Goal: Ask a question

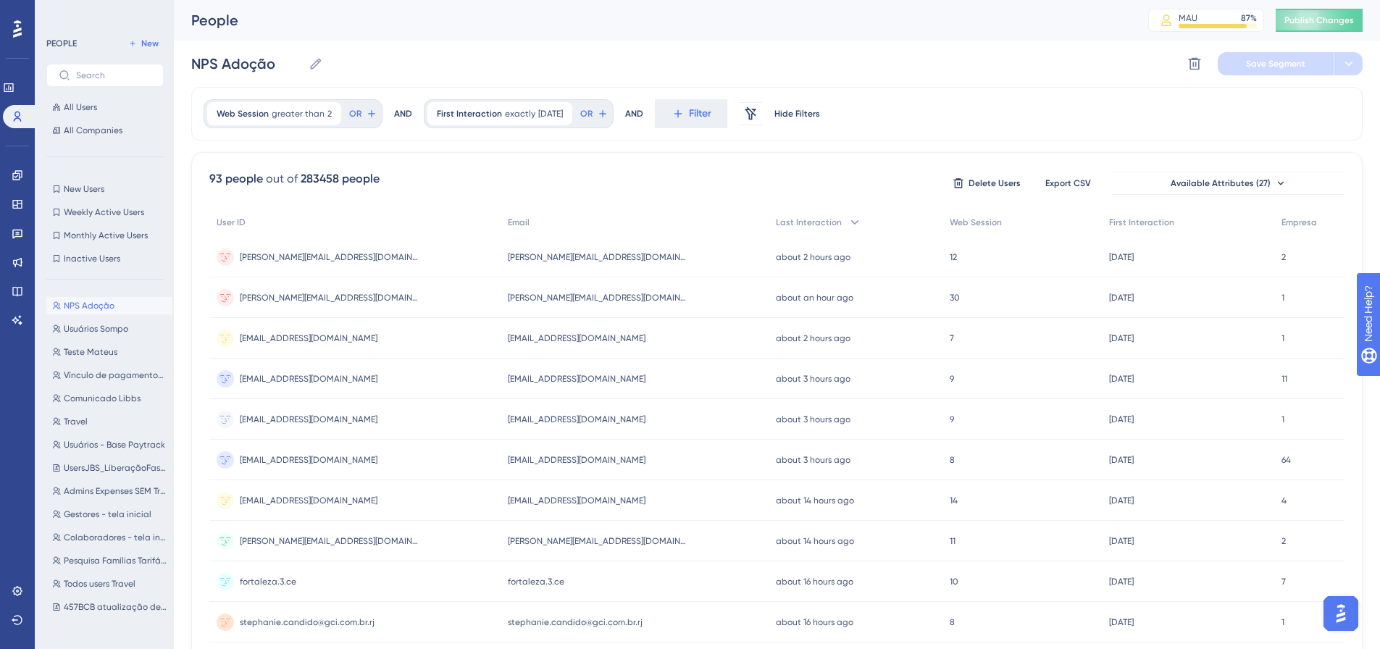
click at [1334, 613] on img "Open AI Assistant Launcher" at bounding box center [1341, 614] width 26 height 26
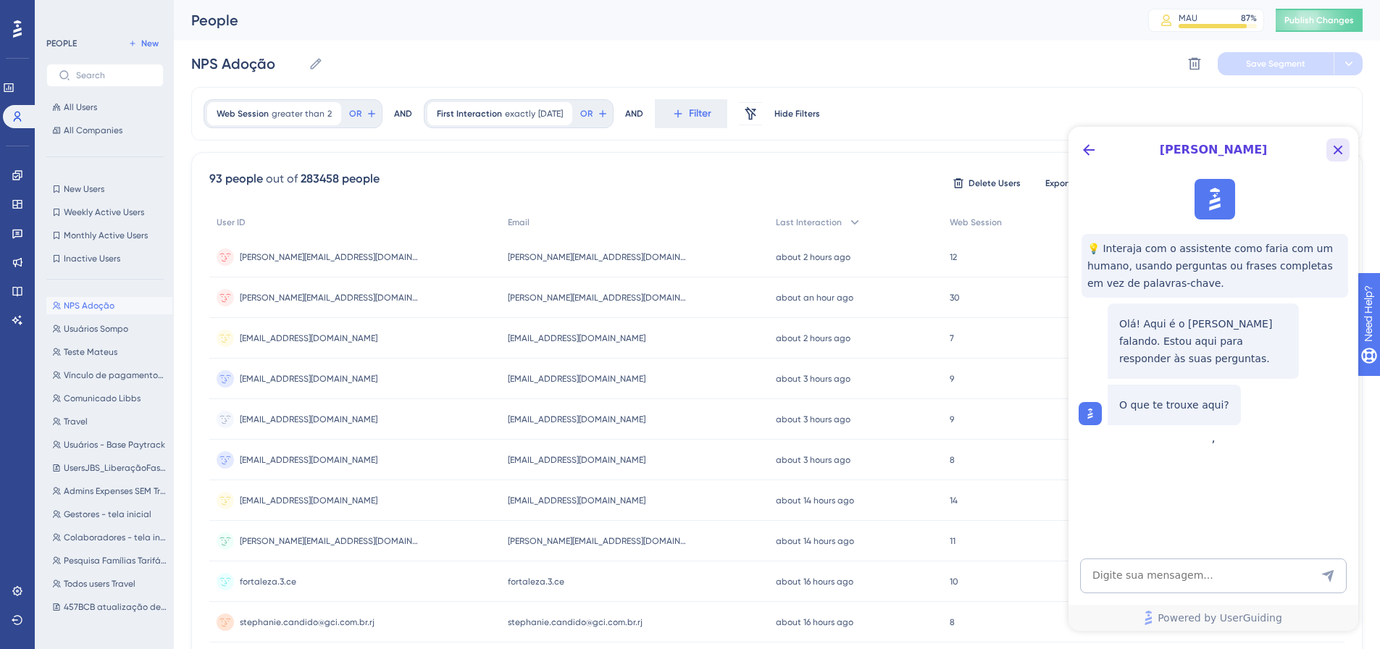
click at [1334, 153] on icon "Close Button" at bounding box center [1338, 149] width 17 height 17
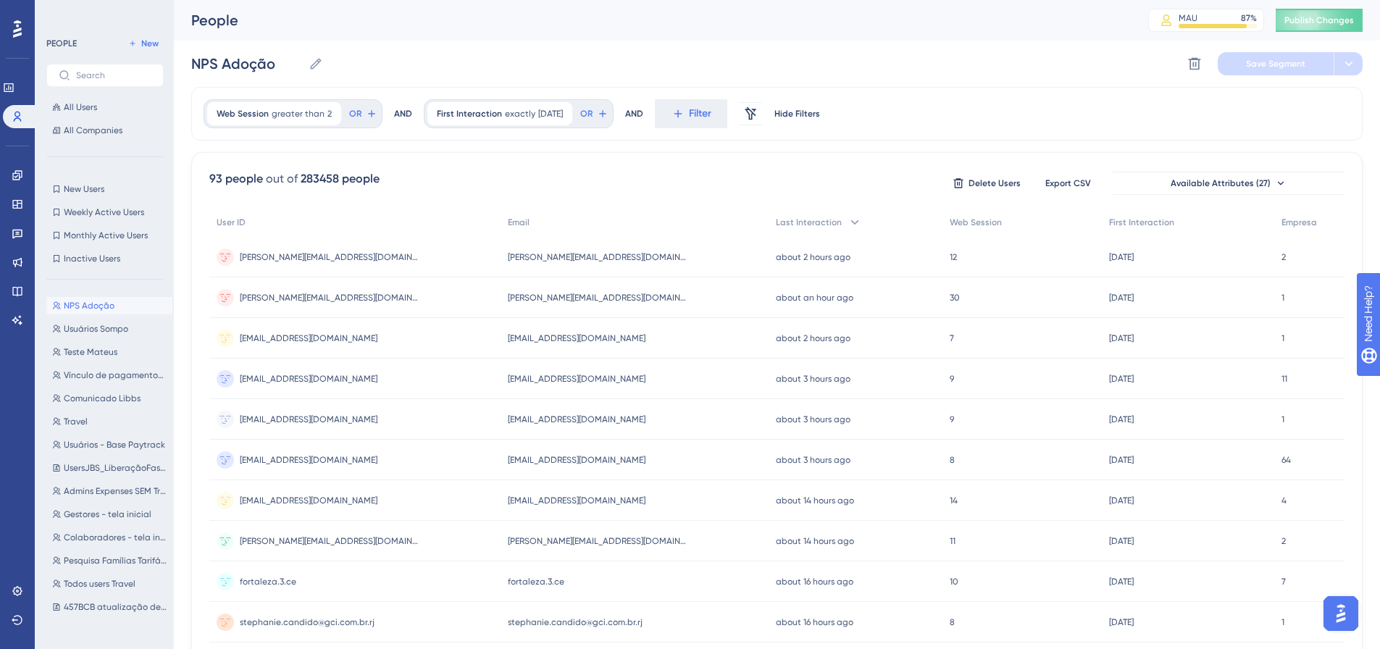
click at [1331, 615] on img "Open AI Assistant Launcher" at bounding box center [1341, 614] width 26 height 26
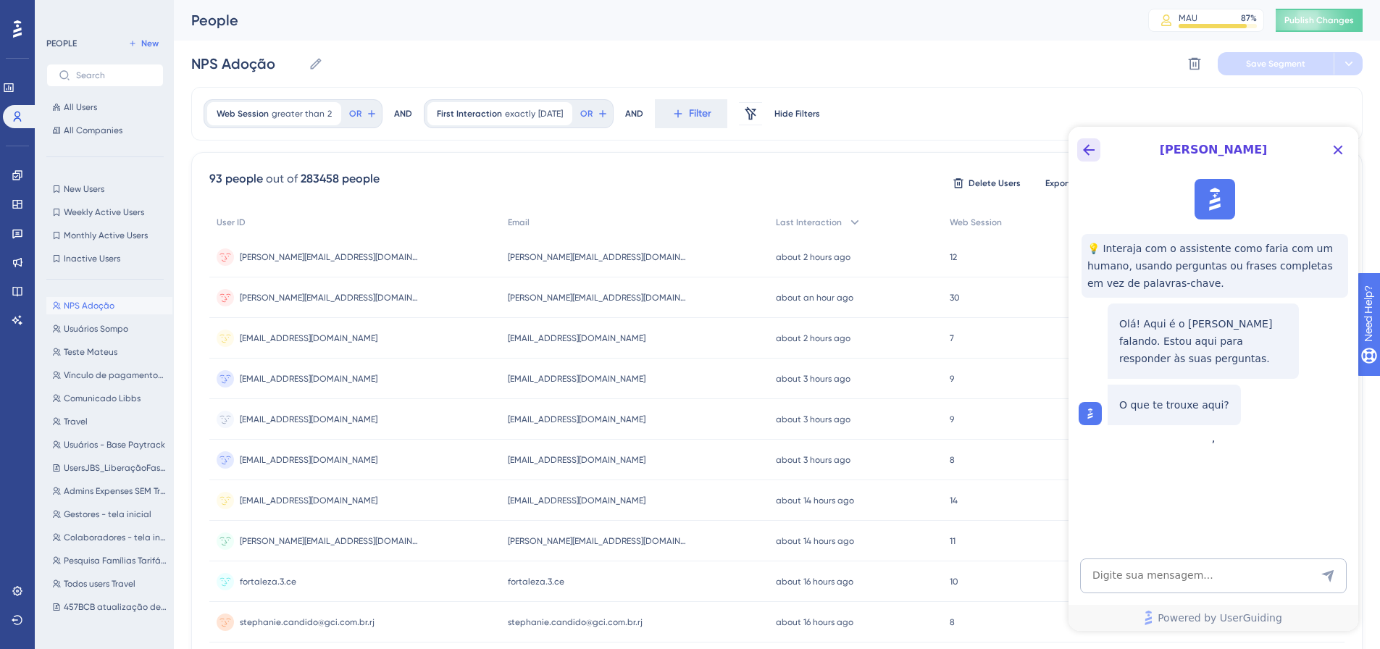
click at [1088, 152] on icon "Back Button" at bounding box center [1088, 149] width 17 height 17
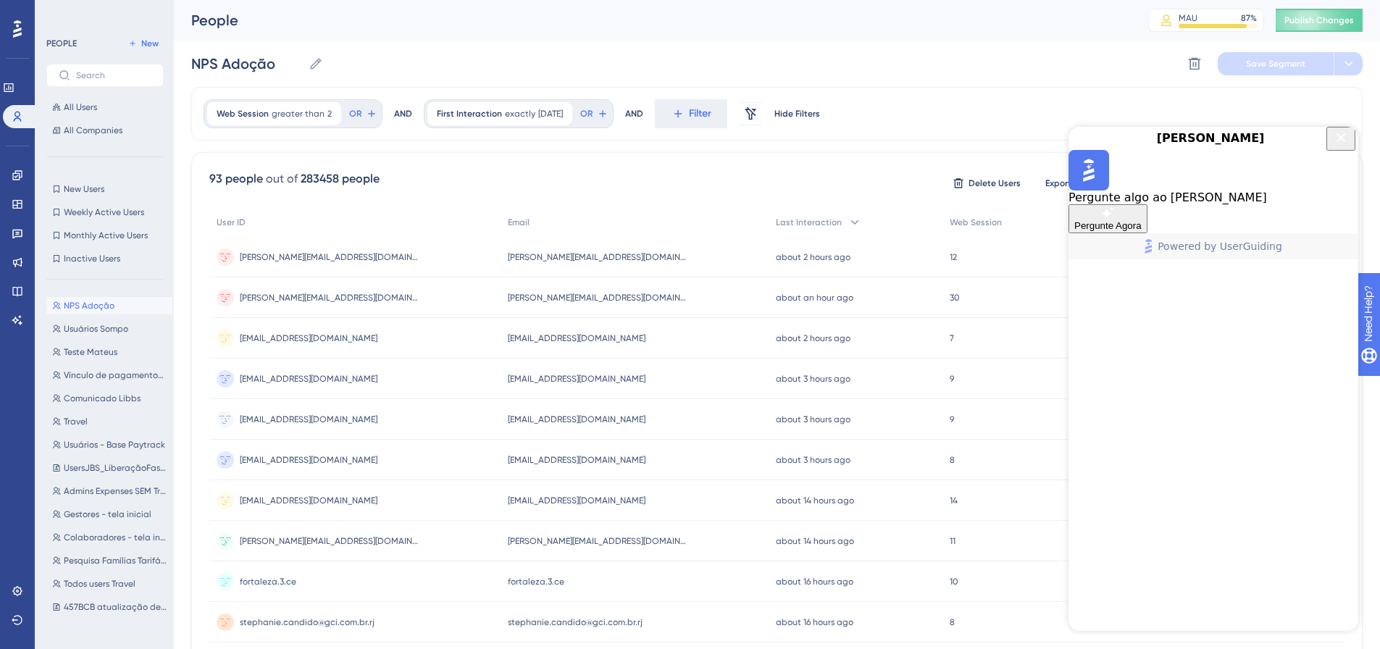
click at [1335, 146] on icon "Close Button" at bounding box center [1341, 137] width 17 height 17
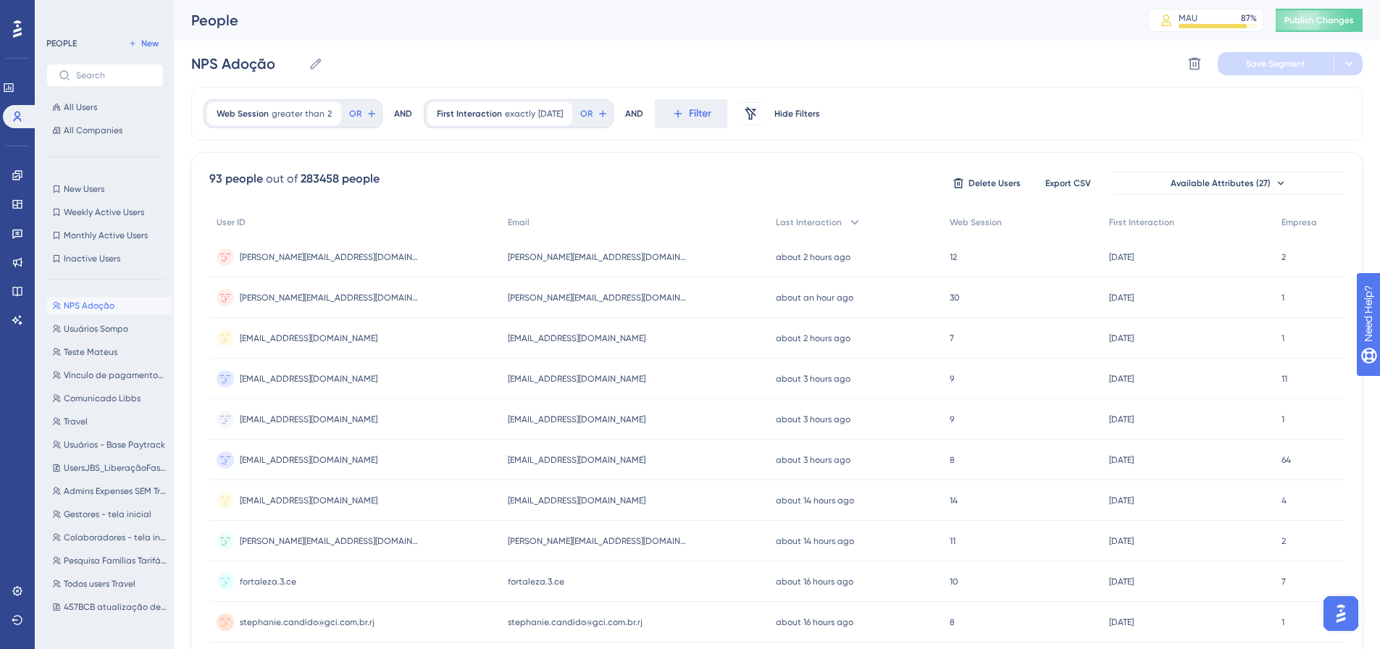
click at [1335, 604] on img "Open AI Assistant Launcher" at bounding box center [1341, 614] width 26 height 26
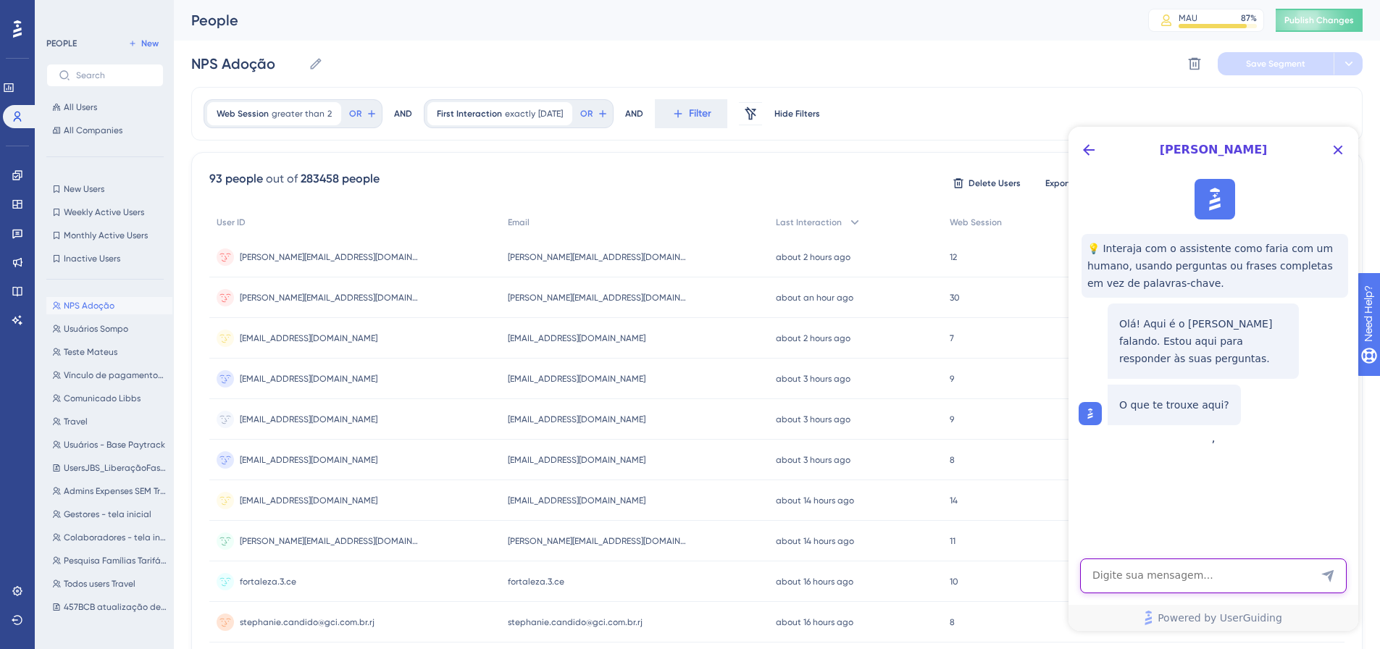
click at [1141, 571] on textarea "AI Assistant Text Input" at bounding box center [1213, 576] width 267 height 35
type textarea "conversar com atendente"
click at [1332, 575] on icon "Send Message" at bounding box center [1328, 576] width 12 height 12
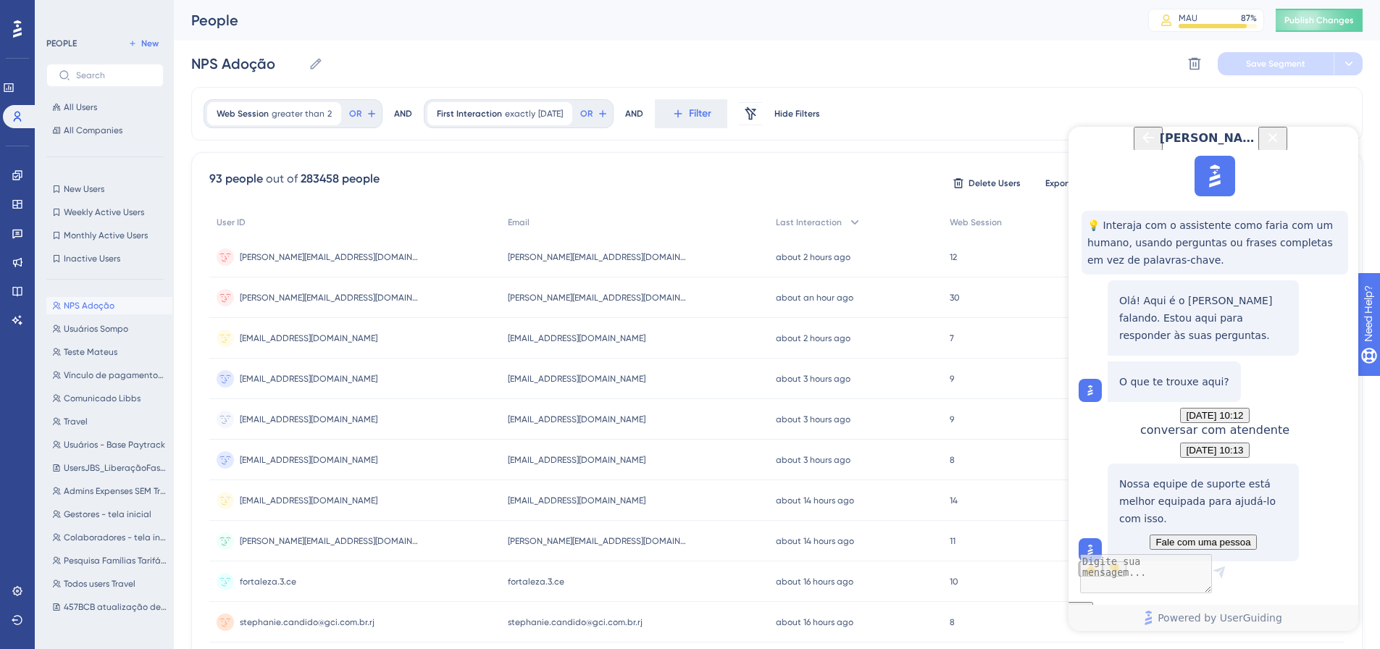
scroll to position [129, 0]
click at [1202, 537] on span "Fale com uma pessoa" at bounding box center [1203, 542] width 95 height 11
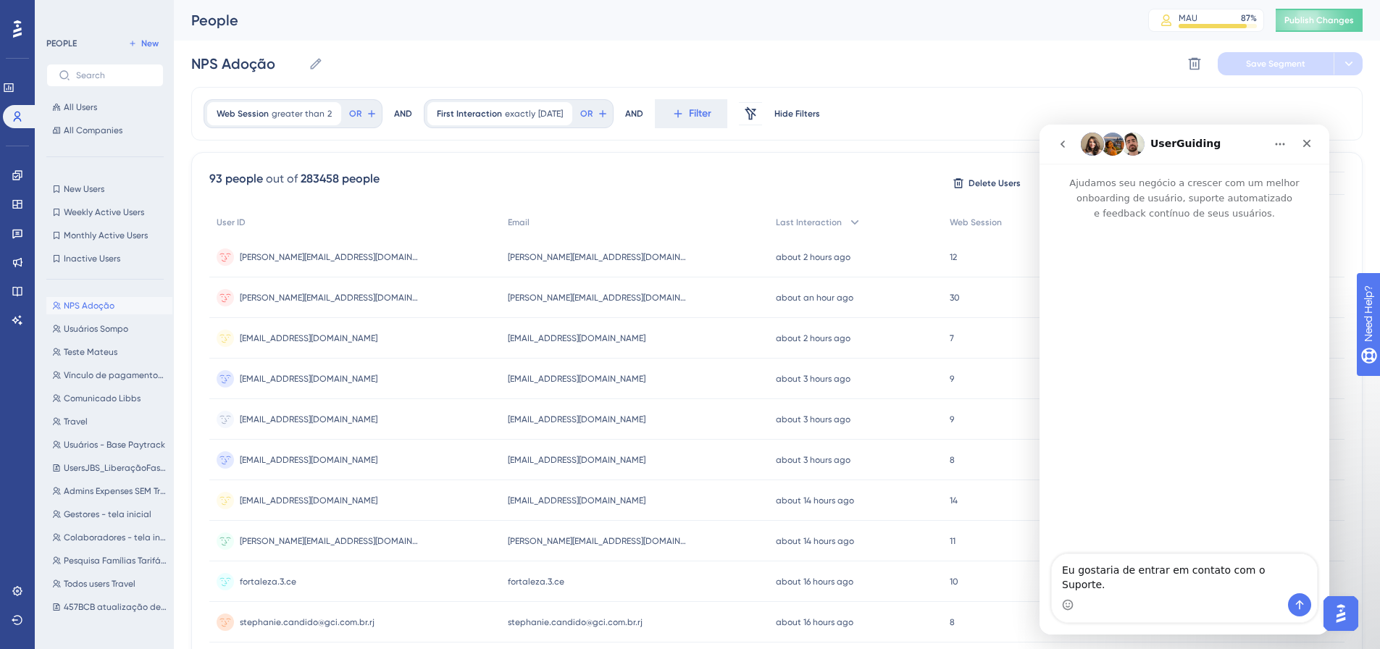
scroll to position [0, 0]
click at [1299, 607] on icon "Enviar mensagem…" at bounding box center [1300, 605] width 12 height 12
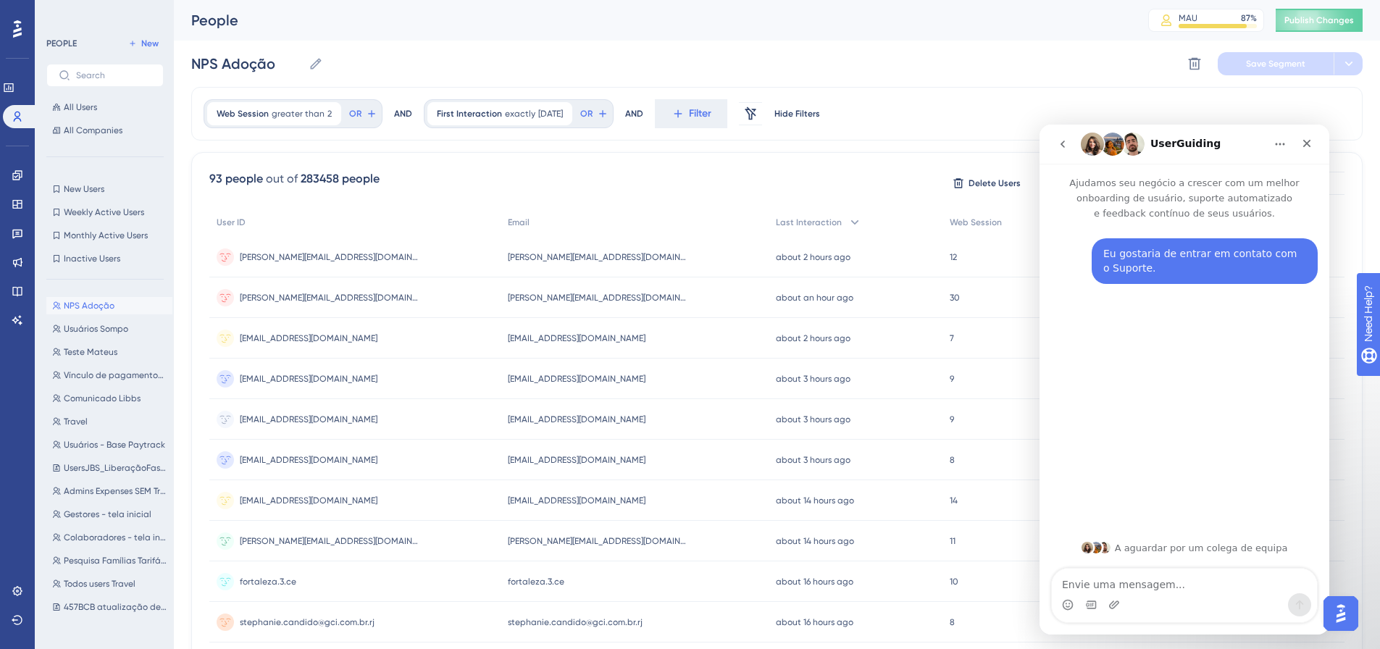
click at [1142, 583] on textarea "Envie uma mensagem..." at bounding box center [1184, 581] width 265 height 25
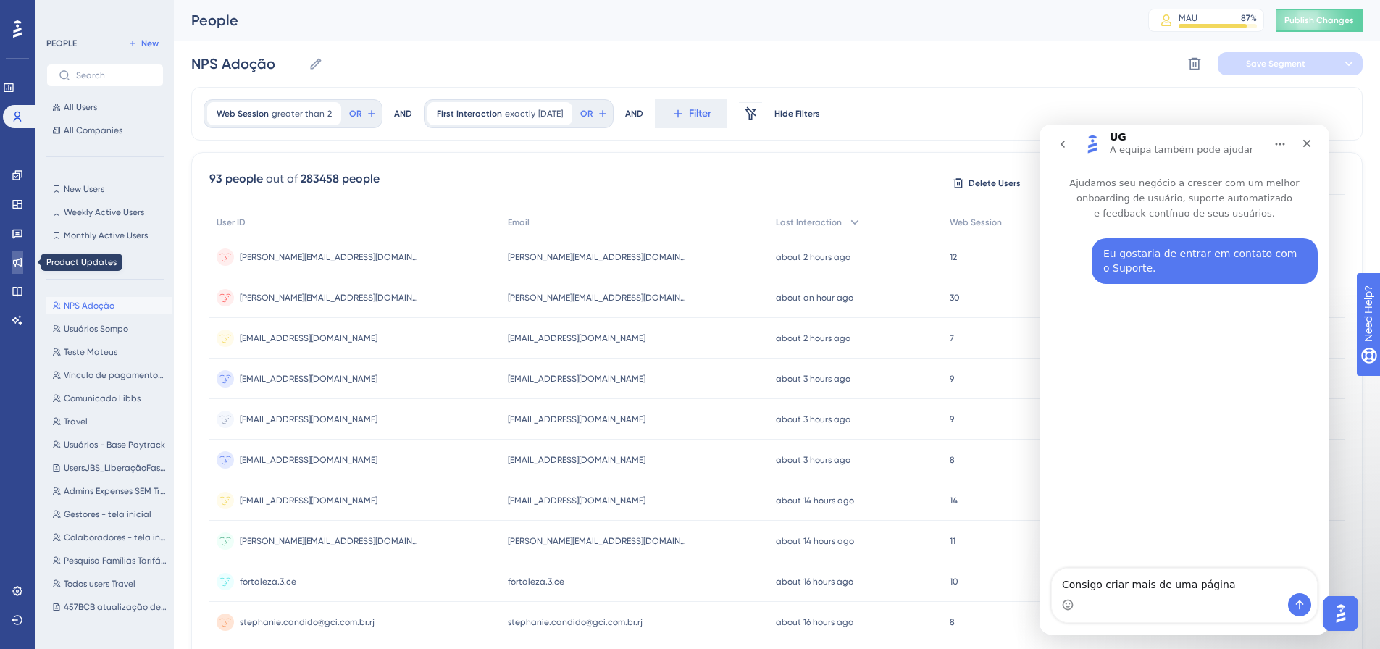
drag, startPoint x: 65, startPoint y: 288, endPoint x: 962, endPoint y: 388, distance: 902.5
click at [16, 259] on icon at bounding box center [18, 263] width 12 height 12
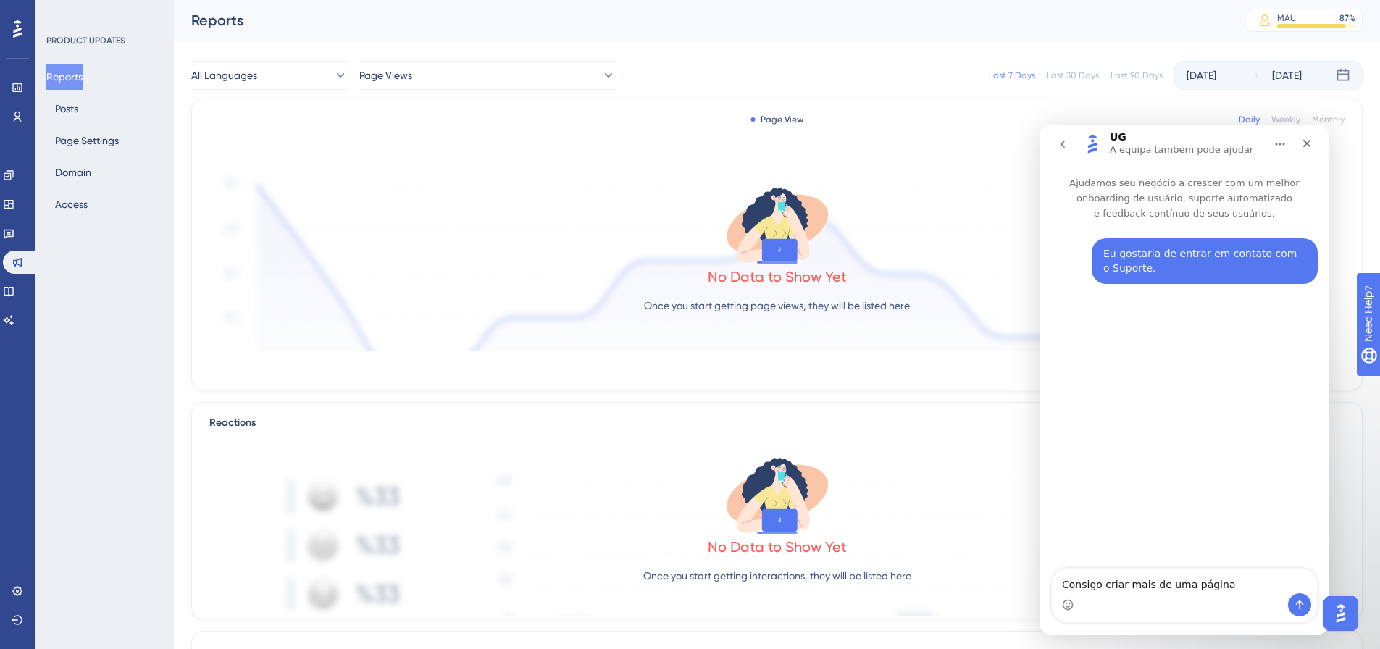
click at [1234, 596] on div "Messenger da Intercom" at bounding box center [1184, 604] width 265 height 23
click at [1223, 583] on textarea "Consigo criar mais de uma página" at bounding box center [1184, 581] width 265 height 25
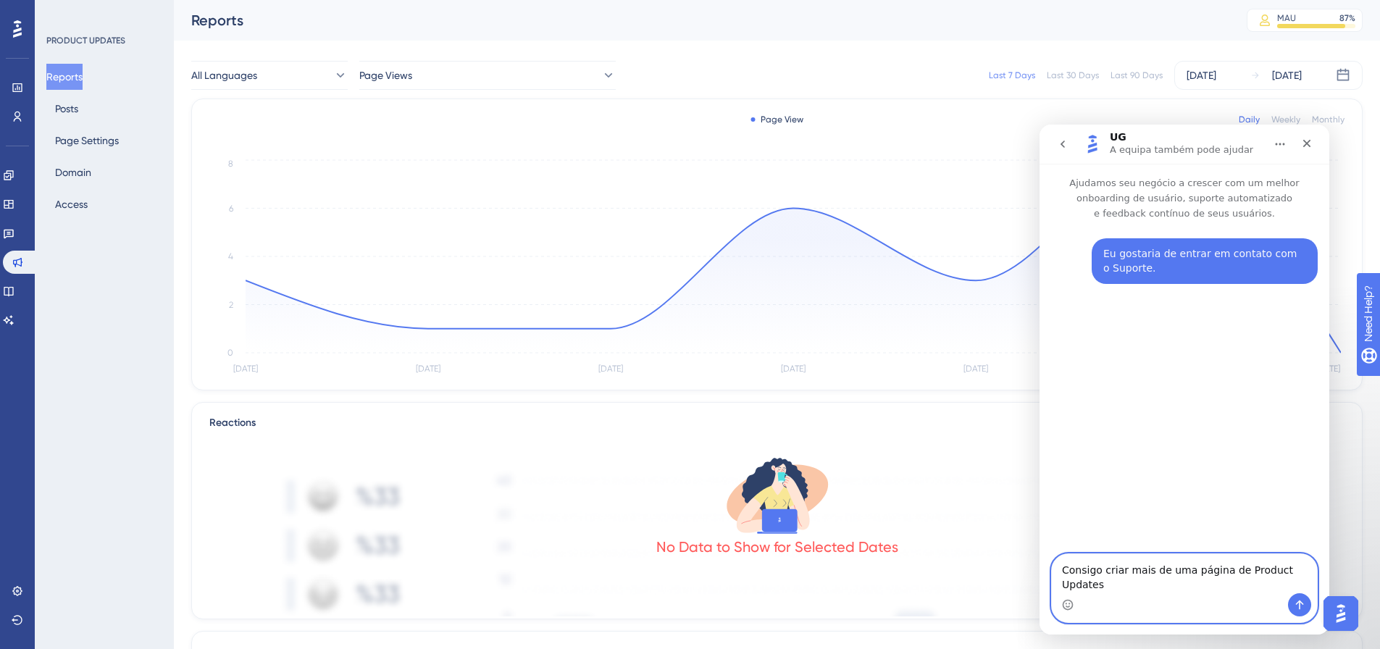
type textarea "Consigo criar mais de uma página de Product Updates"
click at [1303, 606] on icon "Enviar mensagem…" at bounding box center [1300, 605] width 12 height 12
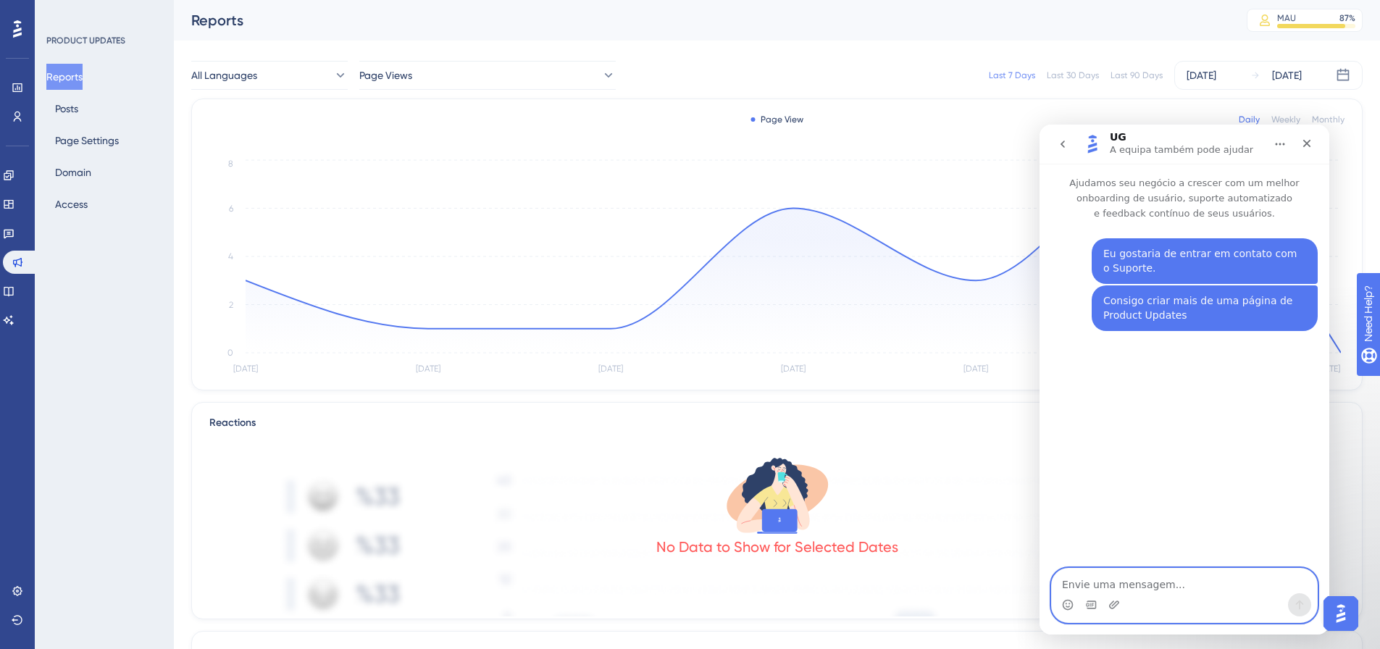
click at [1156, 584] on textarea "Envie uma mensagem..." at bounding box center [1184, 581] width 265 height 25
type textarea "?"
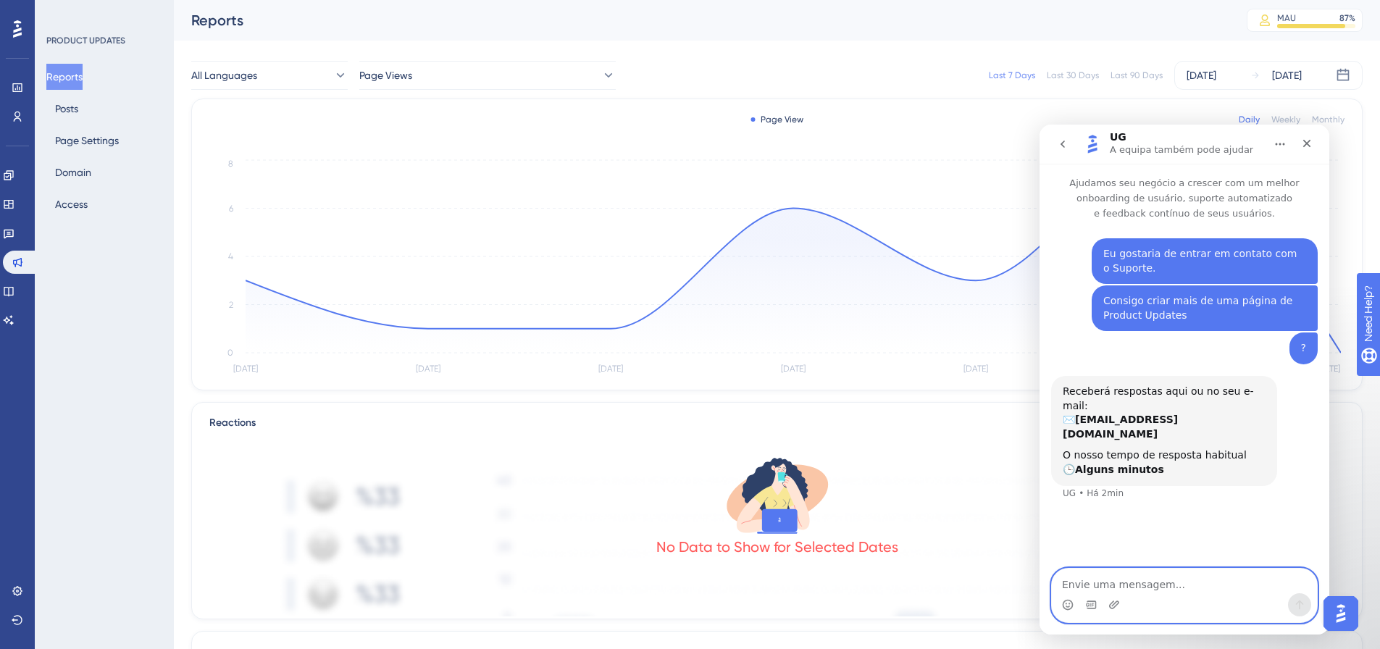
click at [1119, 579] on textarea "Envie uma mensagem..." at bounding box center [1184, 581] width 265 height 25
click at [70, 139] on button "Page Settings" at bounding box center [86, 141] width 81 height 26
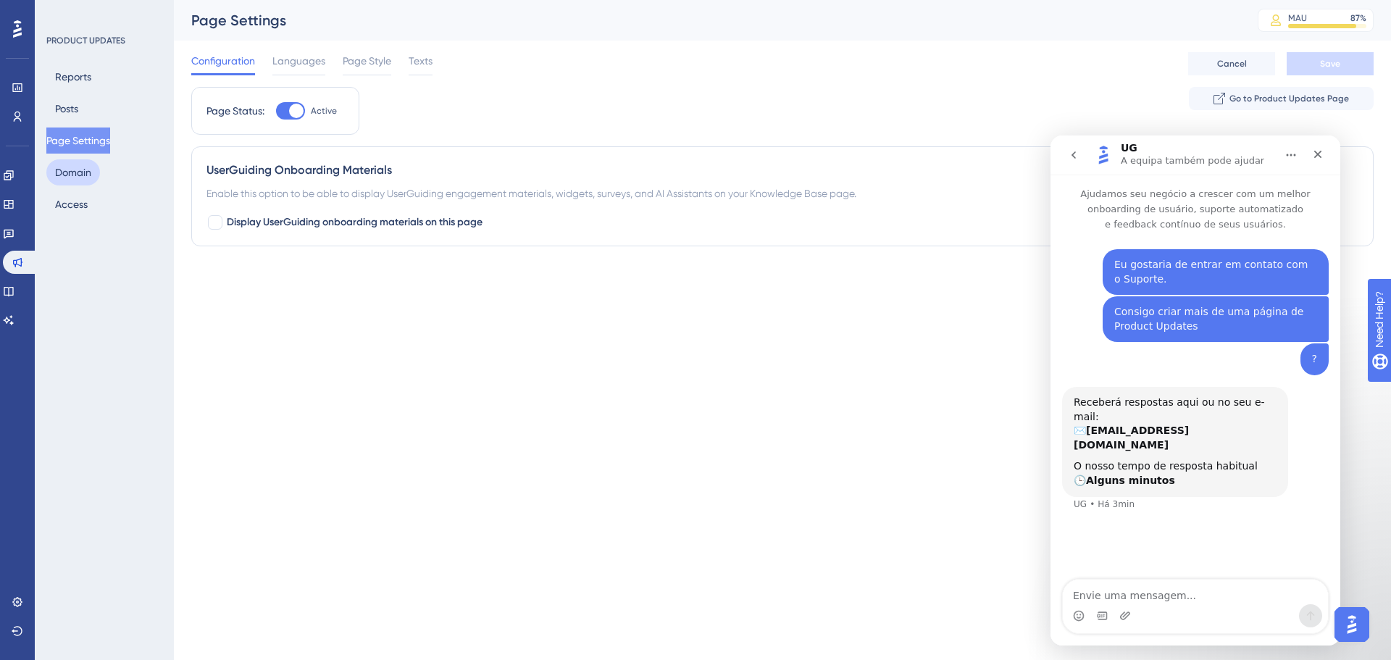
click at [70, 169] on button "Domain" at bounding box center [73, 172] width 54 height 26
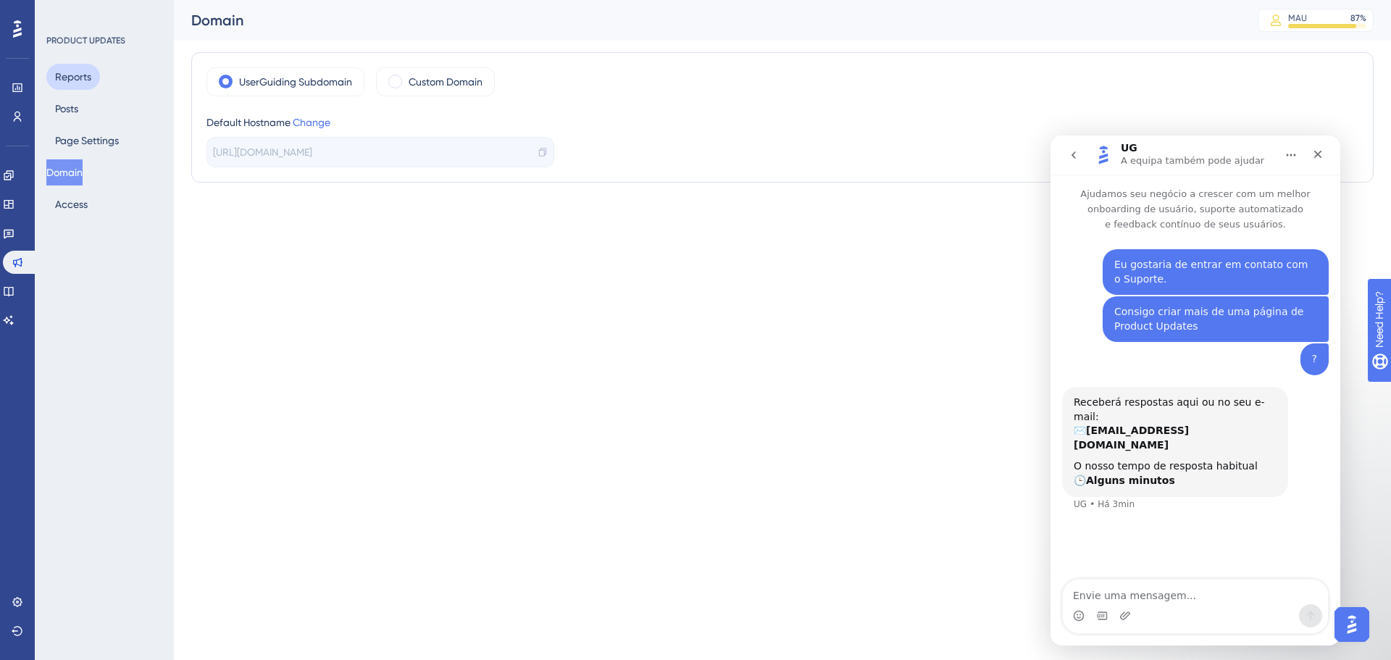
click at [76, 76] on button "Reports" at bounding box center [73, 77] width 54 height 26
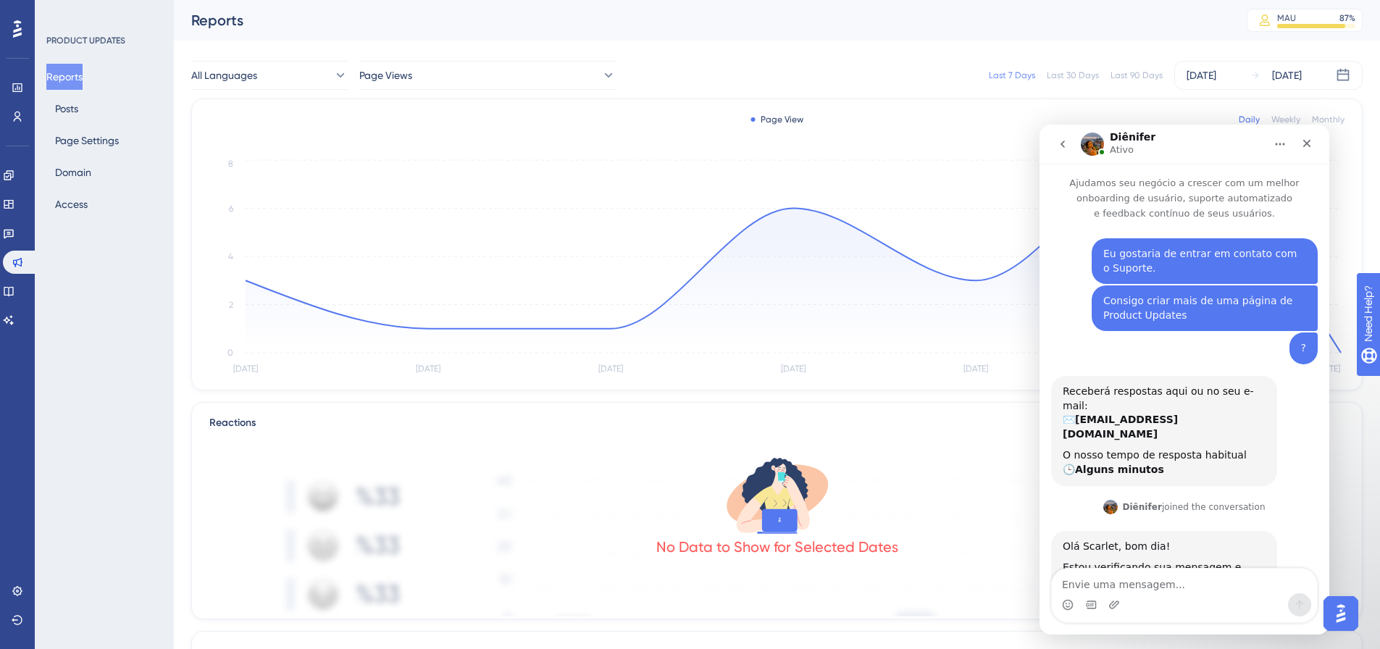
scroll to position [31, 0]
